Goal: Register for event/course

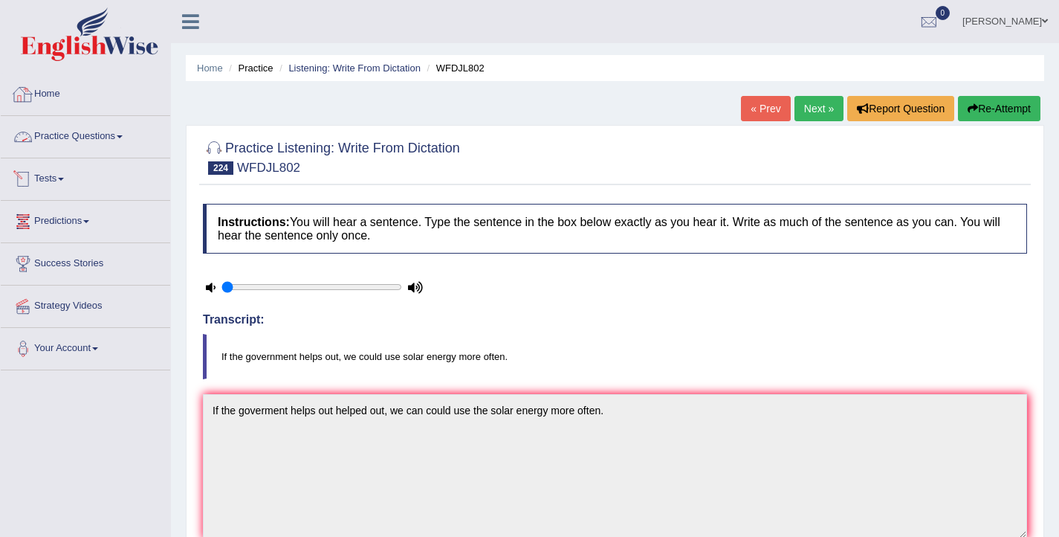
click at [53, 96] on link "Home" at bounding box center [85, 92] width 169 height 37
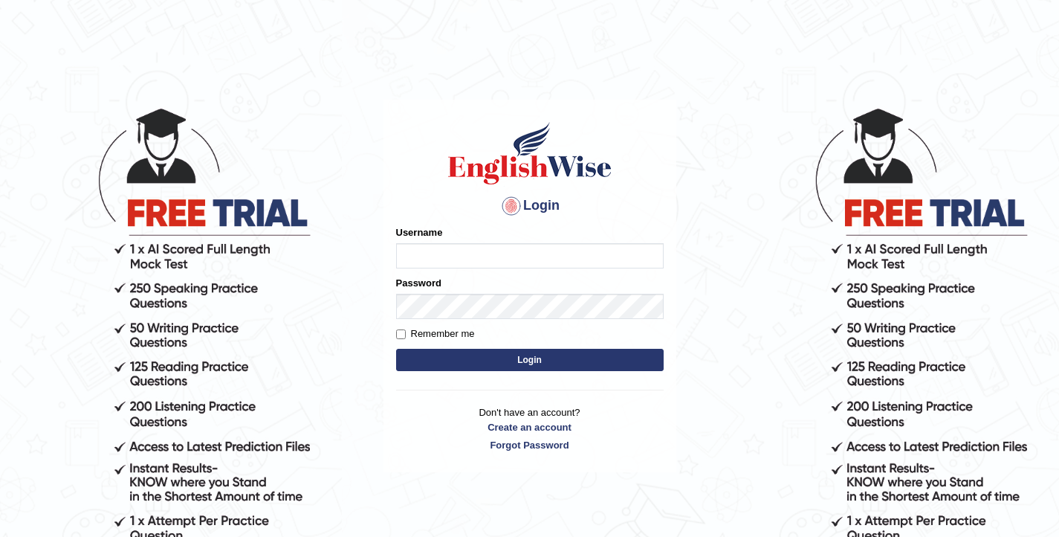
type input "elhamdavoodi"
click at [529, 363] on button "Login" at bounding box center [530, 360] width 268 height 22
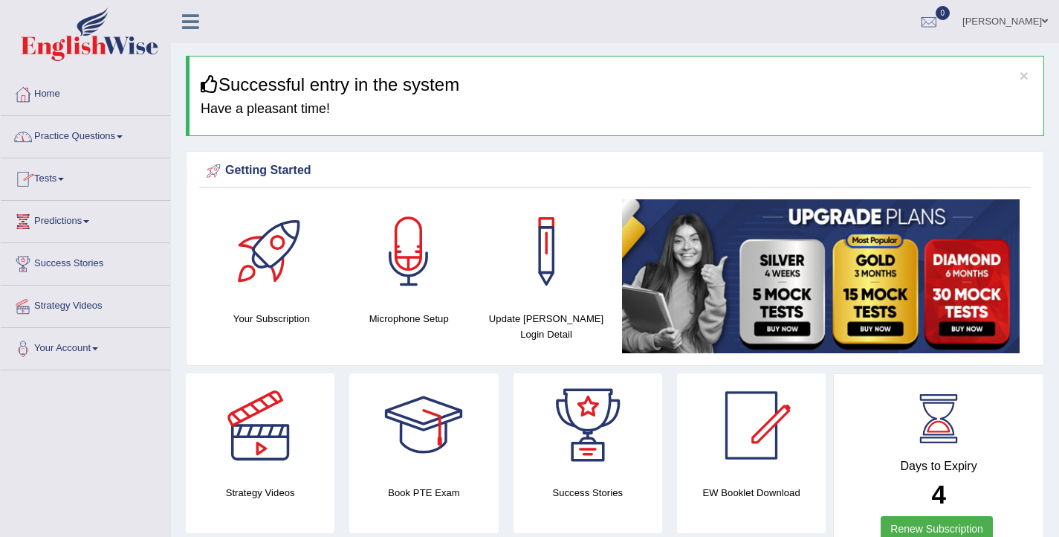
click at [68, 171] on link "Tests" at bounding box center [85, 176] width 169 height 37
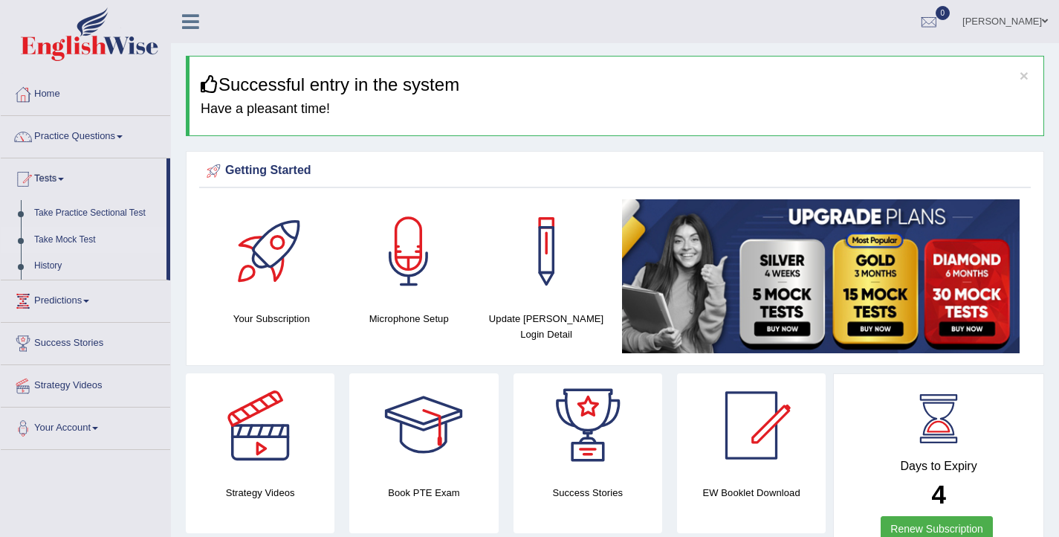
click at [85, 243] on link "Take Mock Test" at bounding box center [96, 240] width 139 height 27
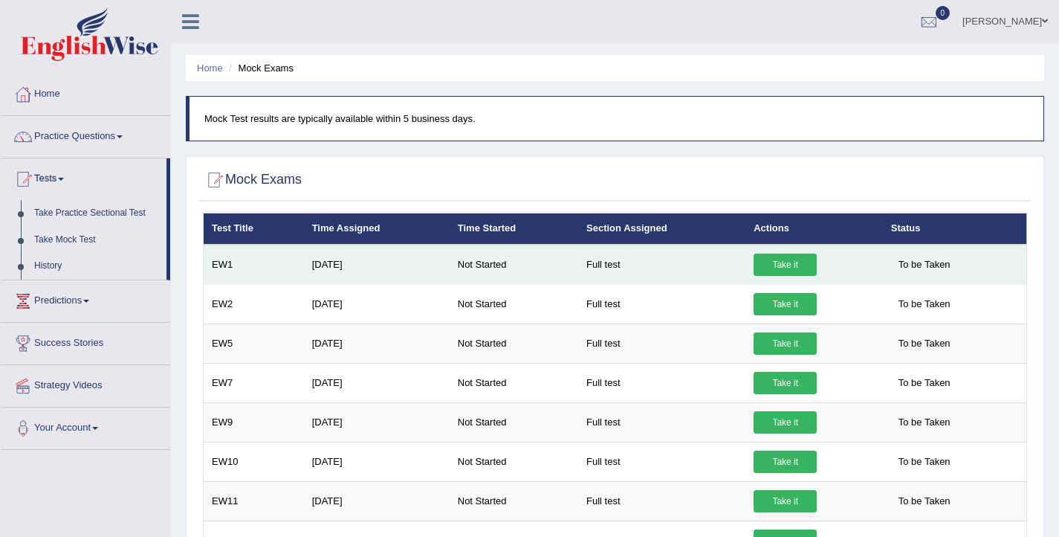
click at [771, 268] on link "Take it" at bounding box center [785, 264] width 63 height 22
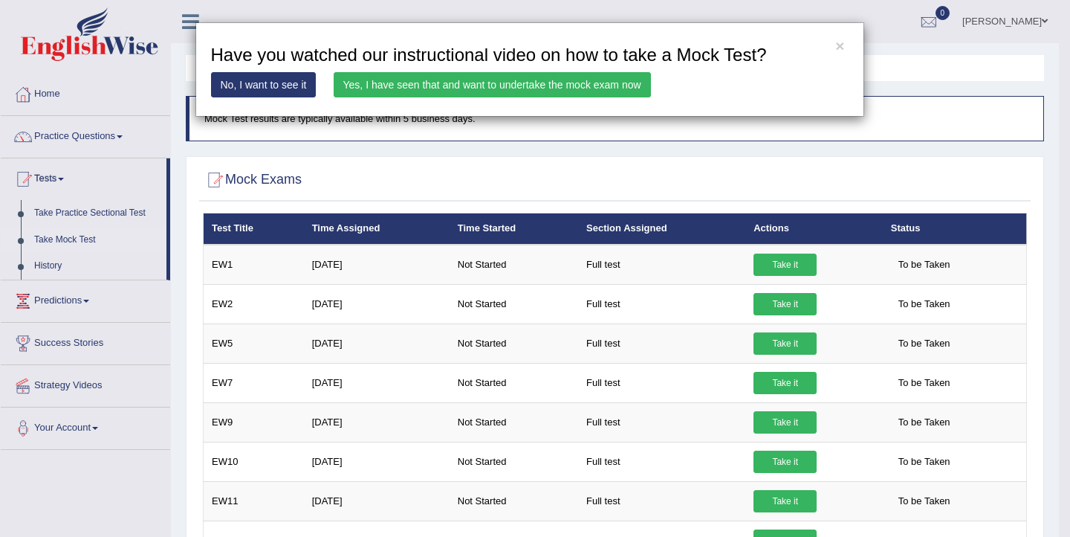
click at [473, 88] on link "Yes, I have seen that and want to undertake the mock exam now" at bounding box center [492, 84] width 317 height 25
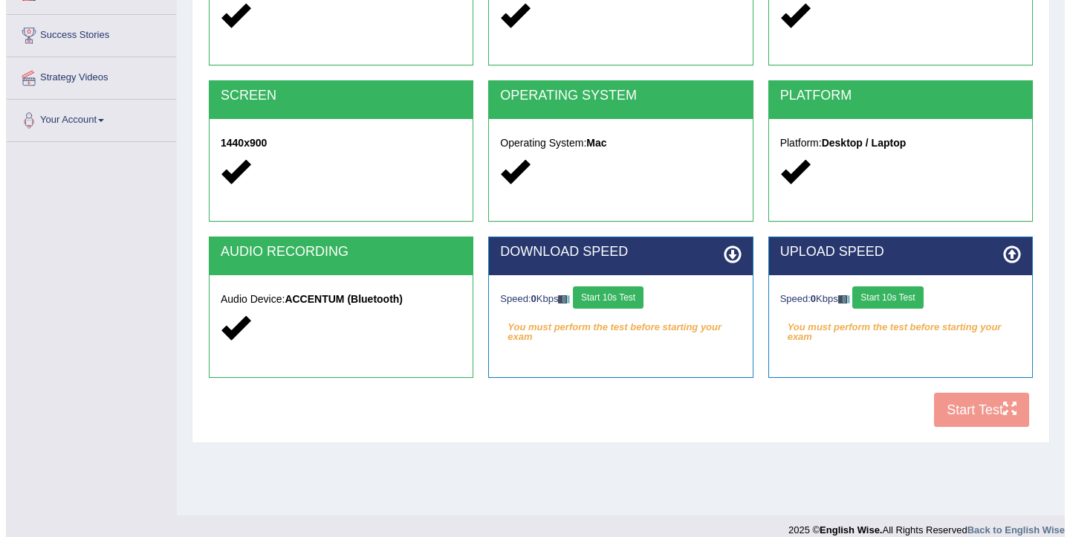
scroll to position [244, 0]
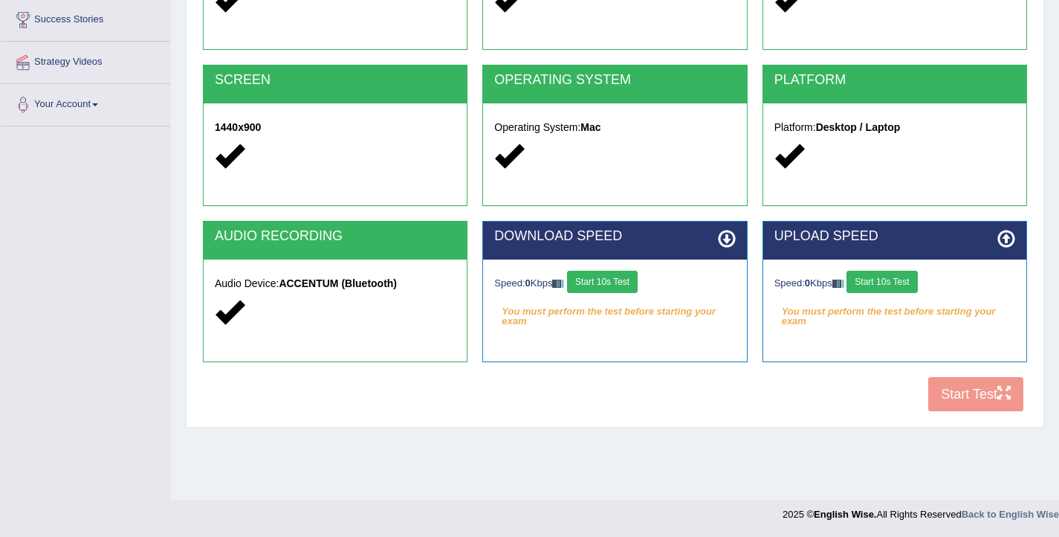
click at [616, 285] on button "Start 10s Test" at bounding box center [602, 282] width 71 height 22
click at [883, 284] on button "Start 10s Test" at bounding box center [881, 282] width 71 height 22
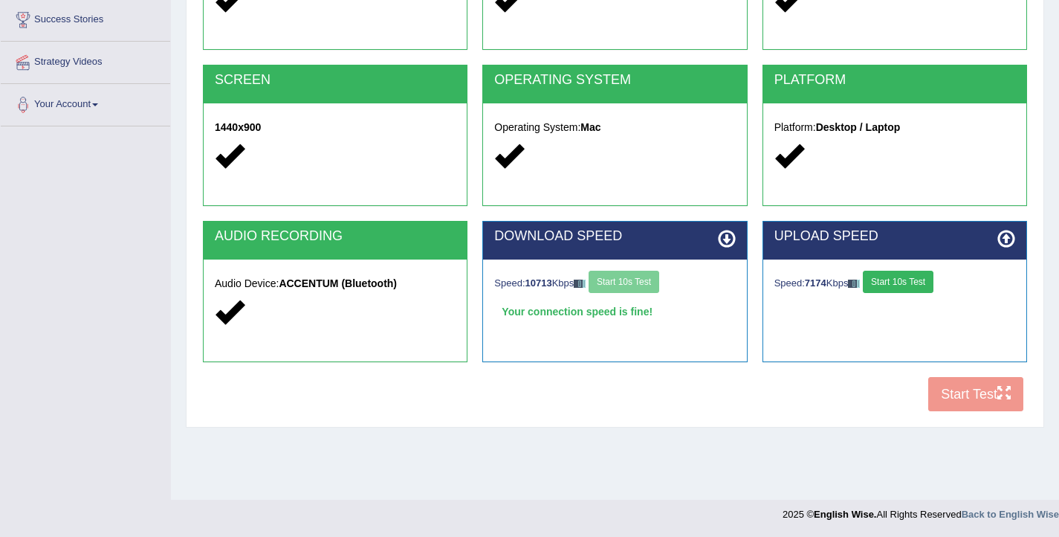
click at [916, 278] on button "Start 10s Test" at bounding box center [898, 282] width 71 height 22
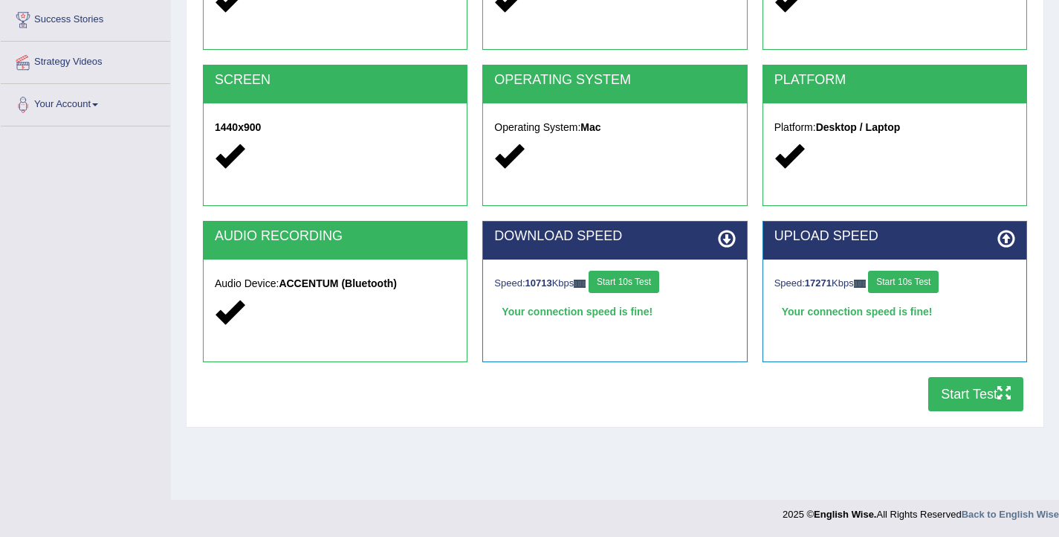
click at [962, 402] on button "Start Test" at bounding box center [975, 394] width 95 height 34
